Goal: Transaction & Acquisition: Obtain resource

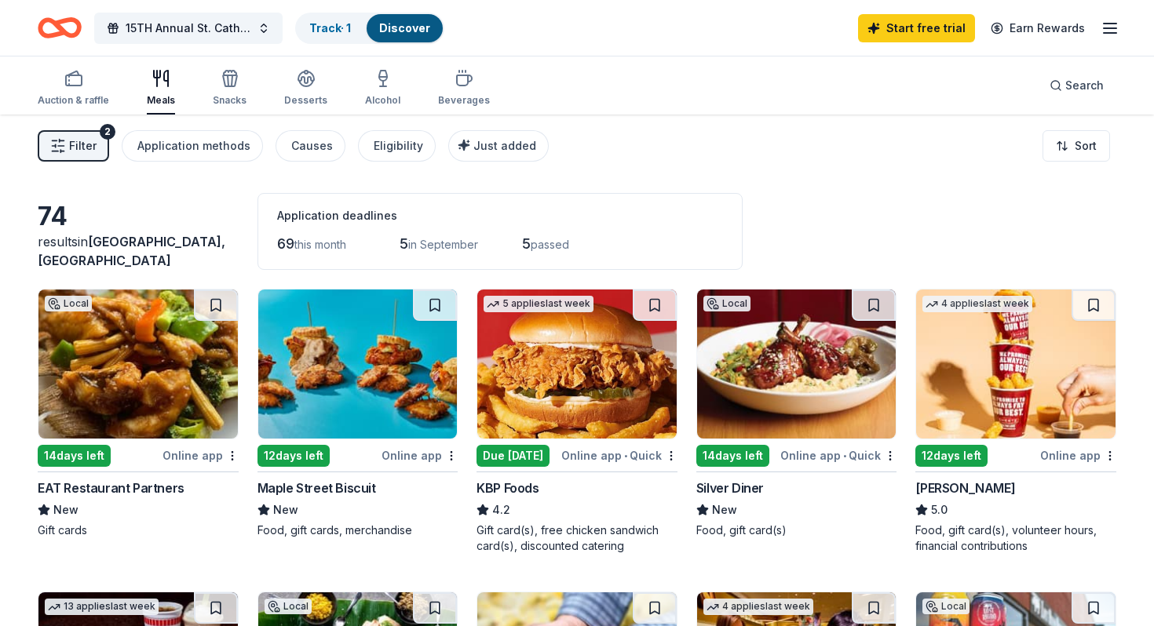
scroll to position [686, 0]
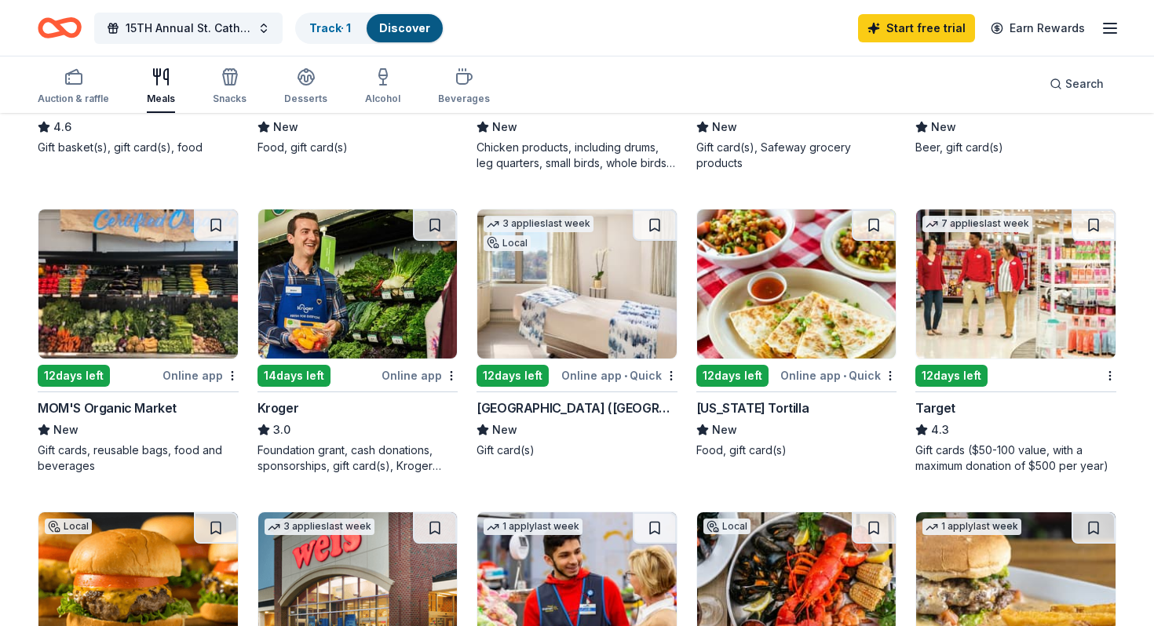
click at [987, 261] on img at bounding box center [1015, 284] width 199 height 149
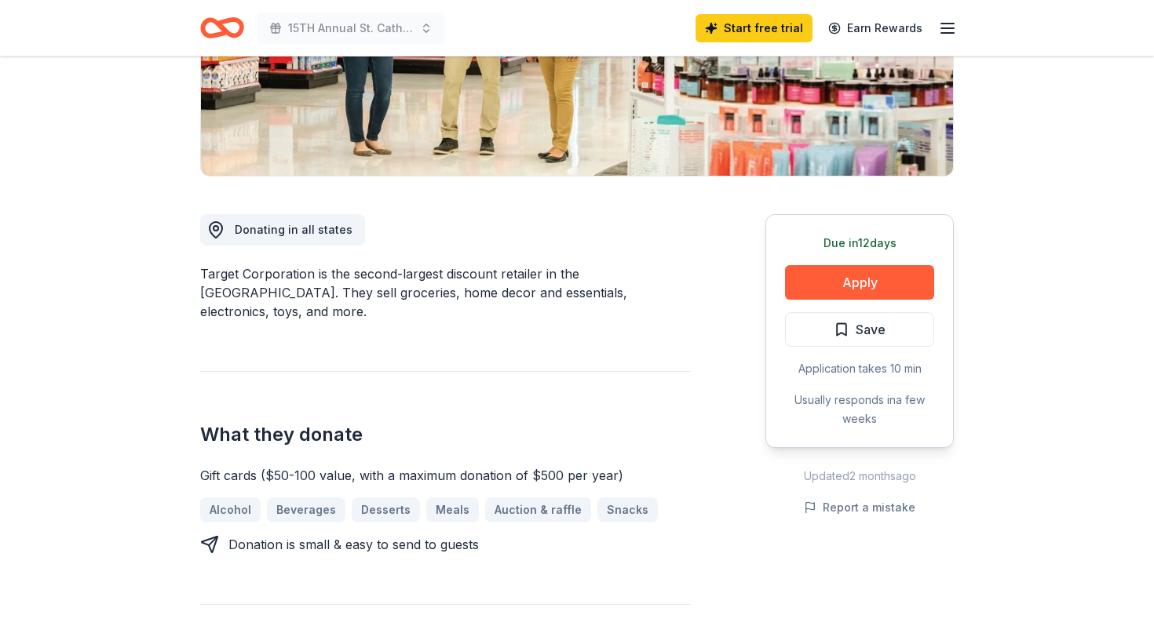
scroll to position [314, 0]
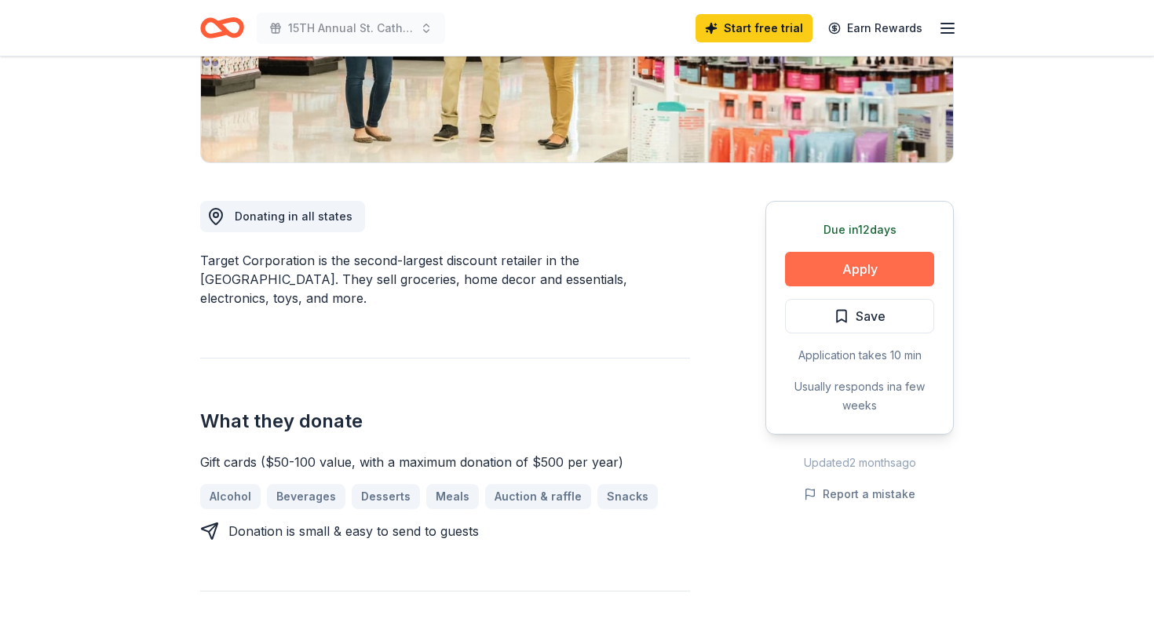
click at [841, 268] on button "Apply" at bounding box center [859, 269] width 149 height 35
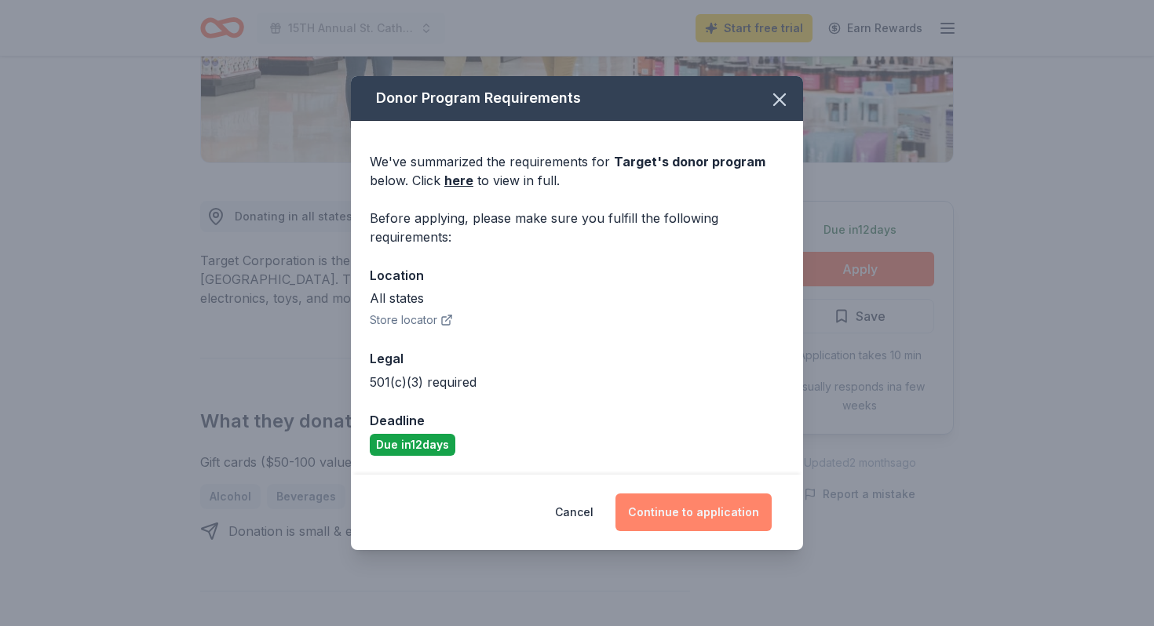
click at [707, 517] on button "Continue to application" at bounding box center [693, 513] width 156 height 38
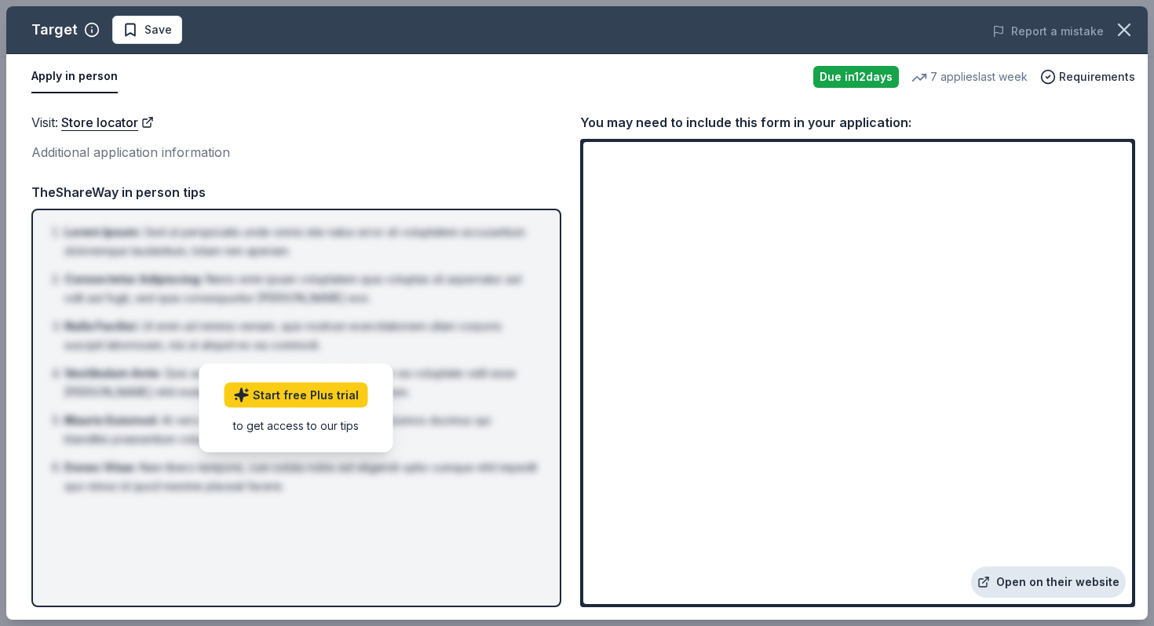
click at [1043, 579] on link "Open on their website" at bounding box center [1048, 582] width 155 height 31
click at [1119, 28] on icon "button" at bounding box center [1124, 30] width 22 height 22
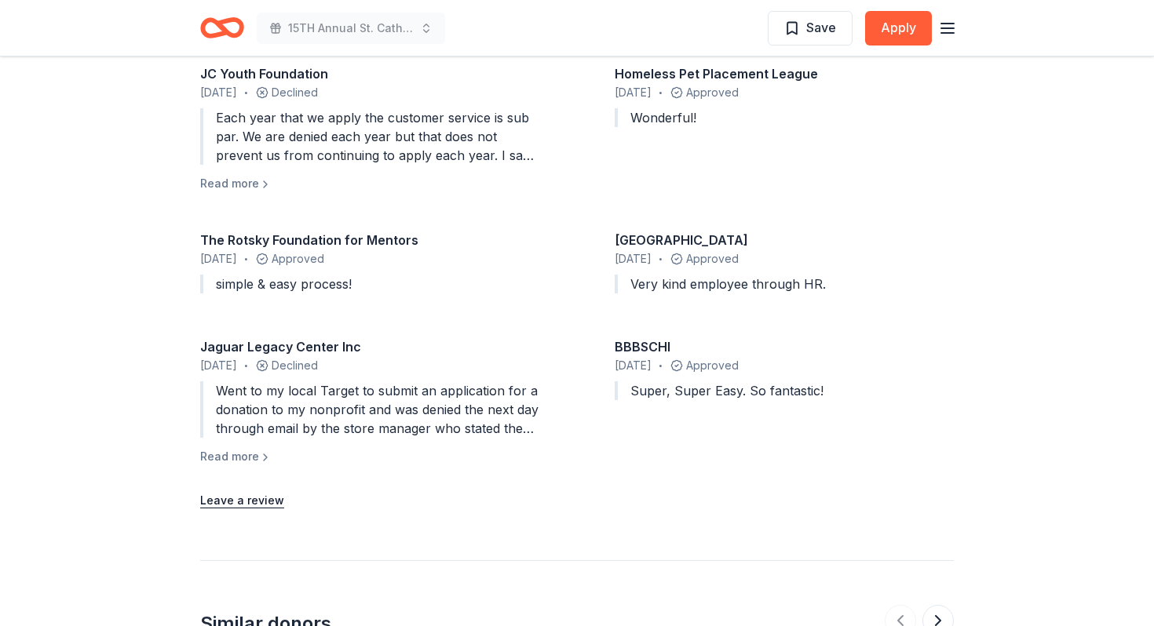
scroll to position [1509, 0]
